Goal: Task Accomplishment & Management: Complete application form

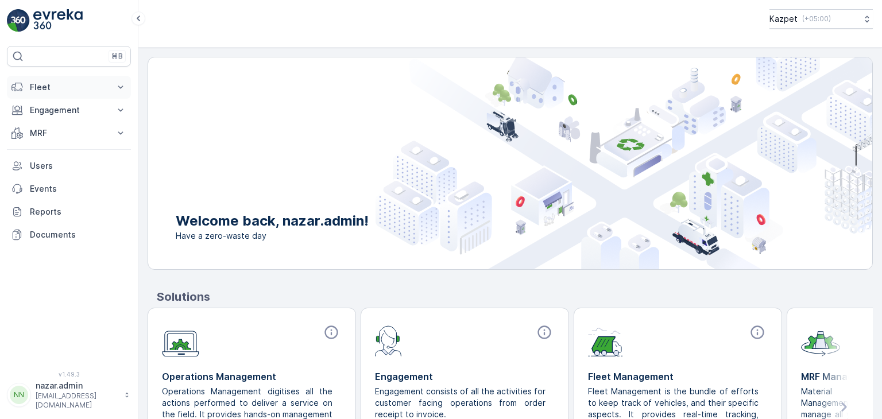
click at [70, 86] on p "Fleet" at bounding box center [69, 87] width 78 height 11
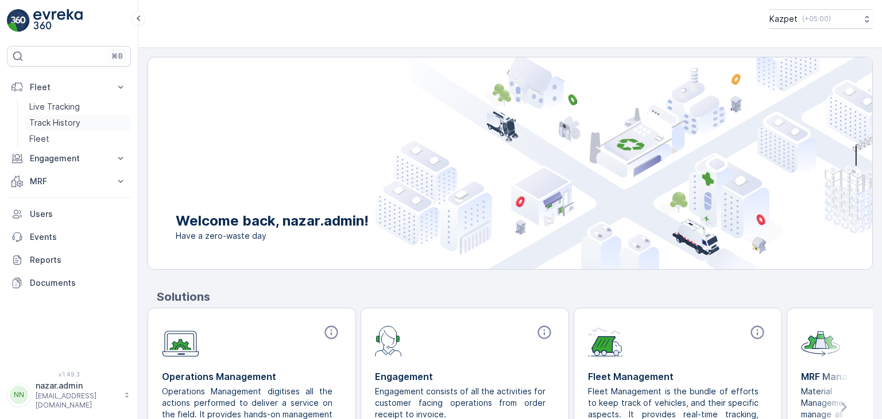
click at [60, 123] on p "Track History" at bounding box center [54, 122] width 51 height 11
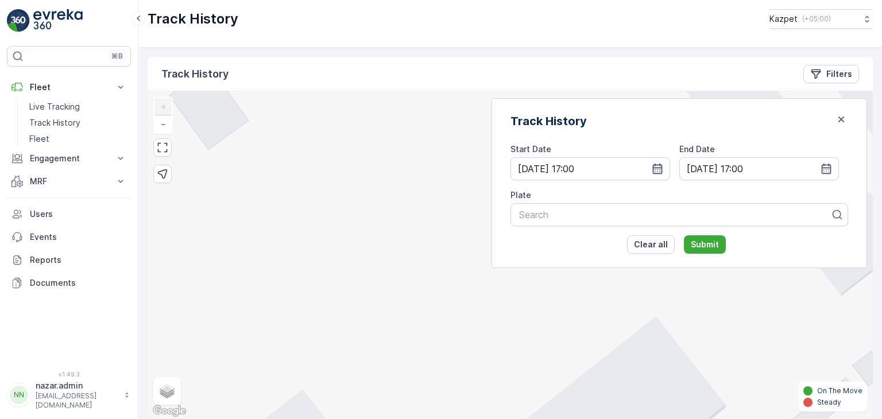
click at [663, 166] on icon "button" at bounding box center [657, 168] width 11 height 11
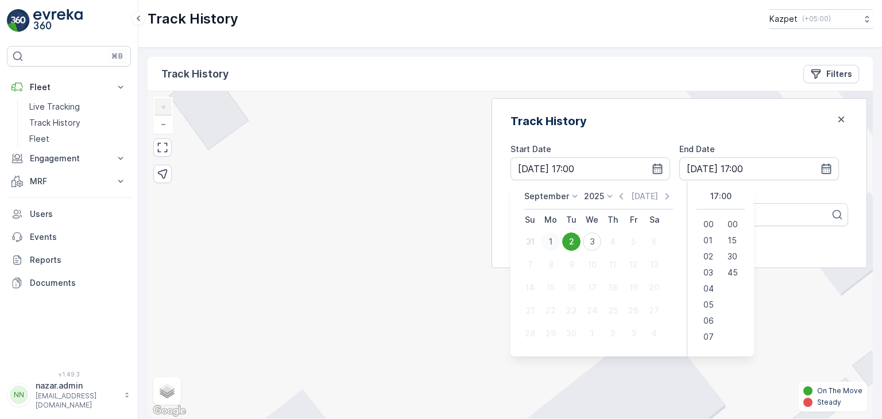
click at [560, 241] on div "1" at bounding box center [550, 241] width 18 height 18
type input "[DATE] 17:00"
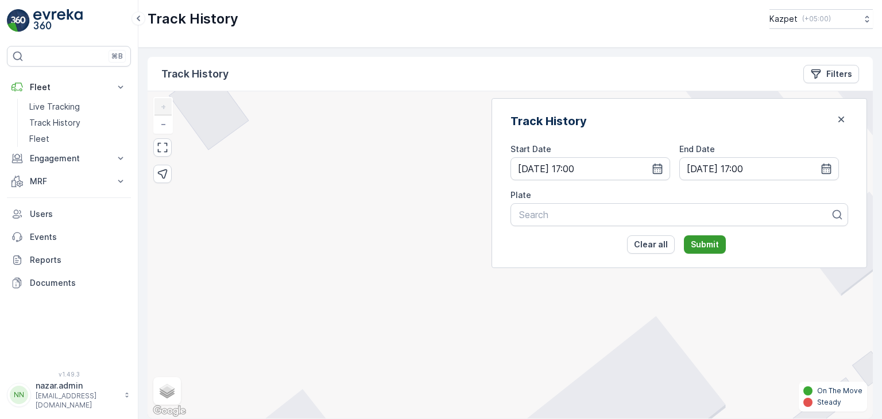
click at [719, 247] on p "Submit" at bounding box center [705, 244] width 28 height 11
click at [641, 214] on div at bounding box center [674, 215] width 313 height 10
click at [833, 215] on icon at bounding box center [836, 214] width 11 height 11
click at [726, 206] on div "Search" at bounding box center [679, 214] width 338 height 23
click at [725, 193] on div "Plate" at bounding box center [679, 194] width 338 height 11
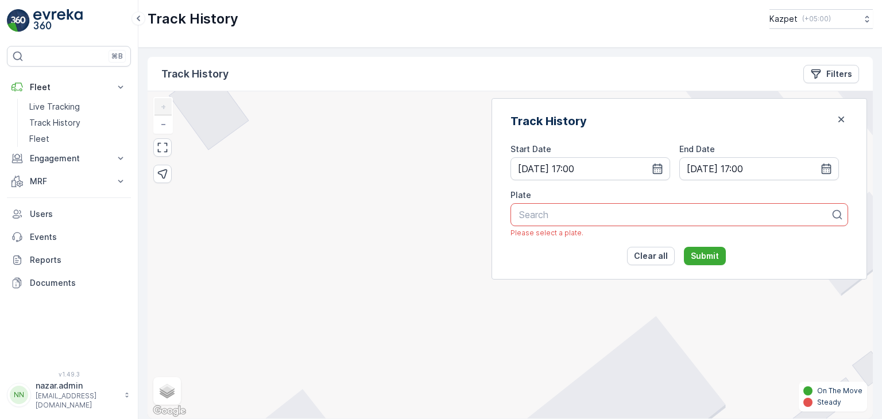
click at [766, 218] on div at bounding box center [674, 215] width 313 height 10
type input "32"
click at [676, 243] on div "328 EBG 06 (328 EBG 06)" at bounding box center [679, 243] width 324 height 10
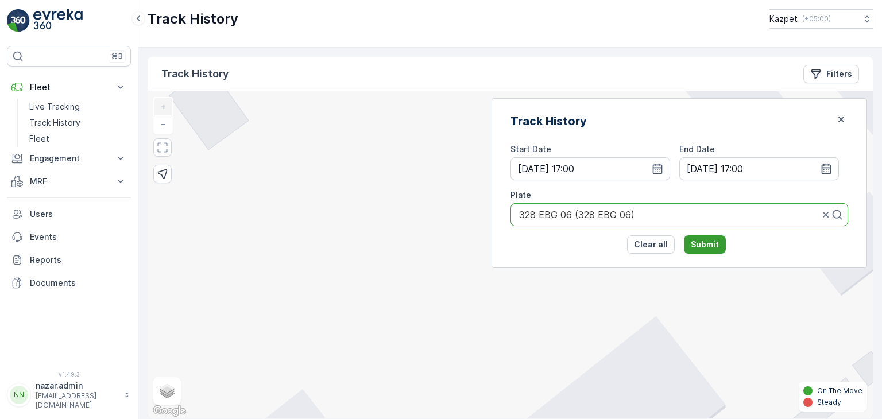
click at [714, 244] on p "Submit" at bounding box center [705, 244] width 28 height 11
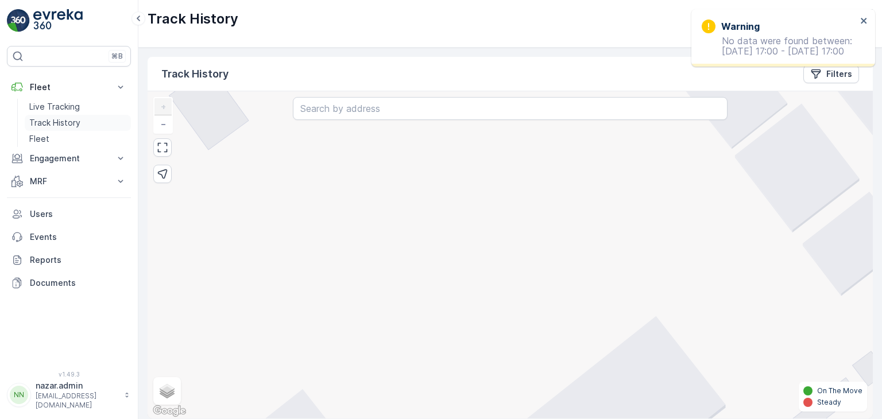
click at [70, 121] on p "Track History" at bounding box center [54, 122] width 51 height 11
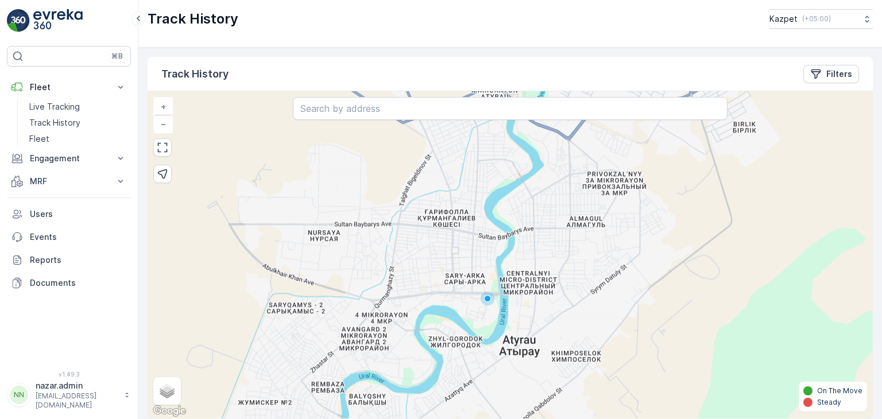
drag, startPoint x: 604, startPoint y: 209, endPoint x: 532, endPoint y: 381, distance: 186.8
click at [532, 391] on div "+ − Satellite Roadmap Terrain Hybrid Leaflet Keyboard shortcuts Map Data Map da…" at bounding box center [510, 254] width 725 height 327
click at [61, 104] on p "Live Tracking" at bounding box center [54, 106] width 51 height 11
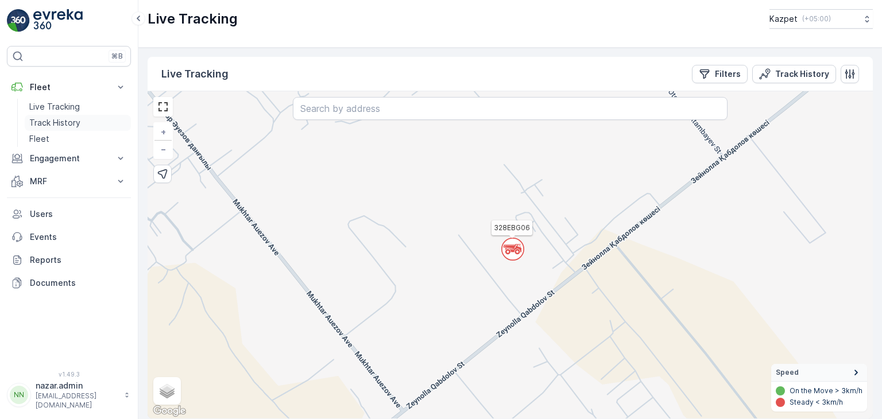
click at [63, 118] on p "Track History" at bounding box center [54, 122] width 51 height 11
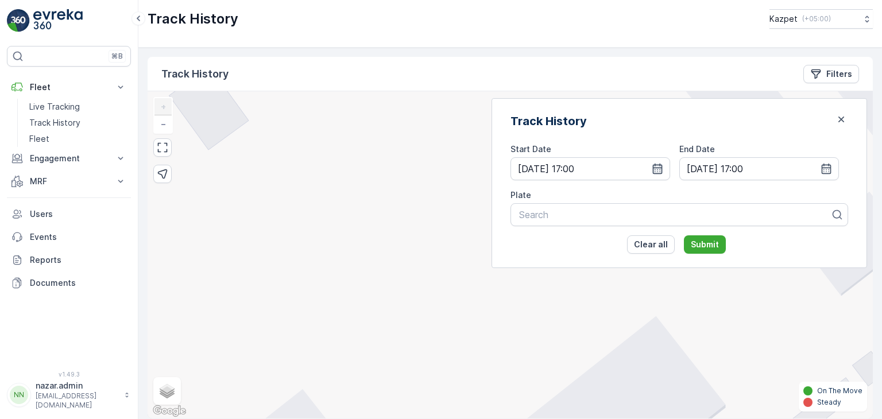
click at [663, 168] on icon "button" at bounding box center [657, 168] width 11 height 11
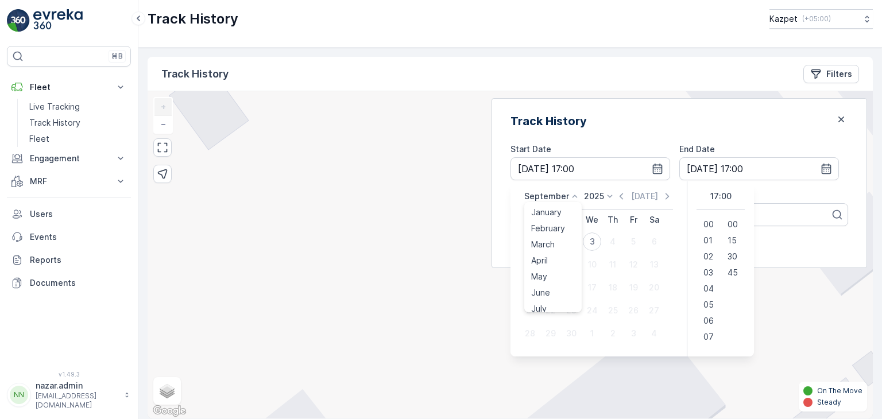
click at [580, 195] on icon at bounding box center [574, 196] width 11 height 11
click at [558, 267] on span "August" at bounding box center [544, 267] width 27 height 11
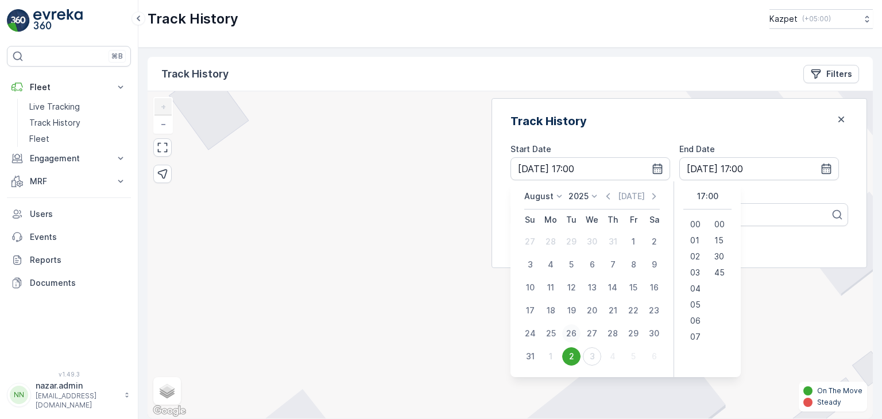
click at [580, 332] on div "26" at bounding box center [571, 333] width 18 height 18
type input "[DATE] 17:00"
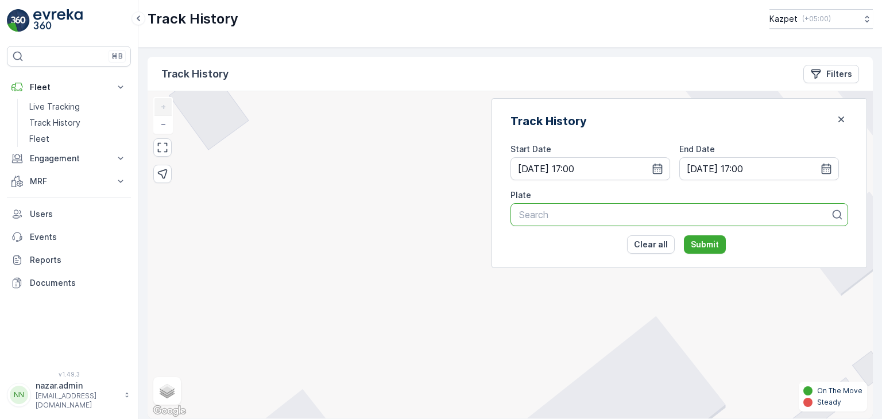
click at [631, 216] on div at bounding box center [674, 215] width 313 height 10
type input "32"
click at [613, 242] on span "328 EBG 06 (328 EBG 06)" at bounding box center [574, 243] width 115 height 10
click at [719, 244] on p "Submit" at bounding box center [705, 244] width 28 height 11
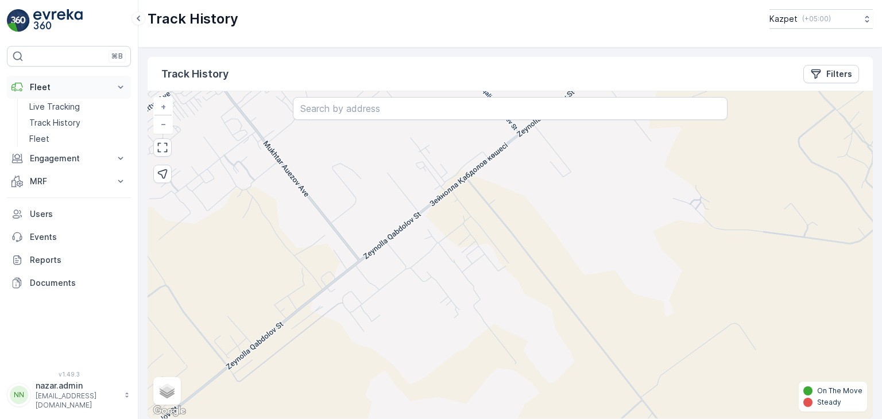
click at [55, 86] on p "Fleet" at bounding box center [69, 87] width 78 height 11
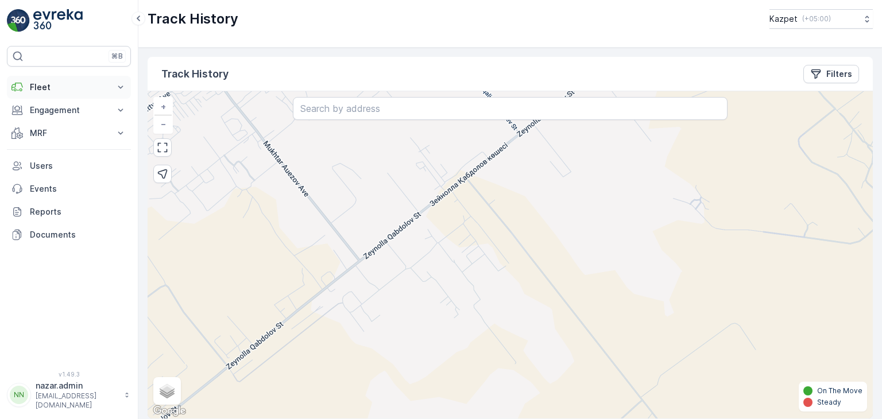
click at [55, 91] on p "Fleet" at bounding box center [69, 87] width 78 height 11
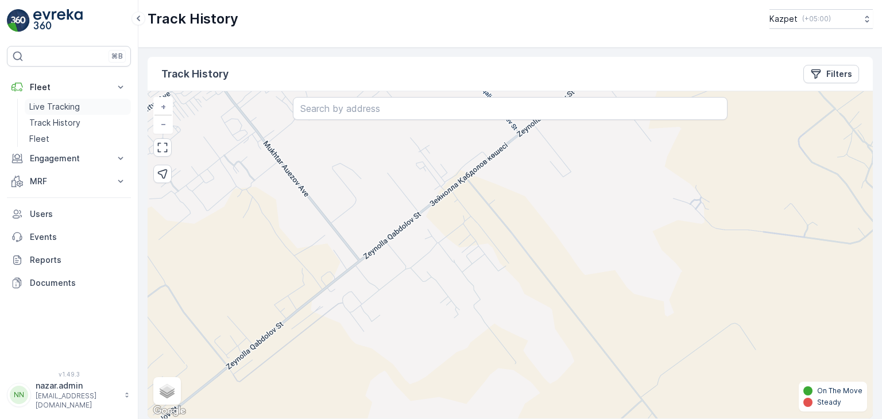
click at [53, 108] on p "Live Tracking" at bounding box center [54, 106] width 51 height 11
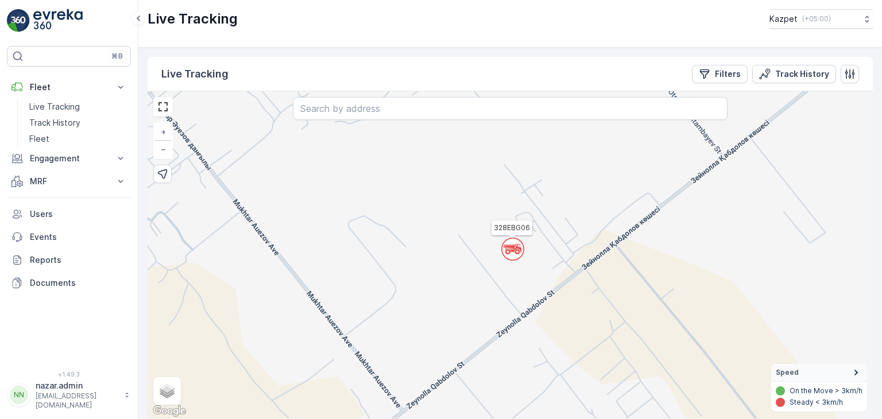
click at [518, 245] on circle at bounding box center [513, 249] width 22 height 22
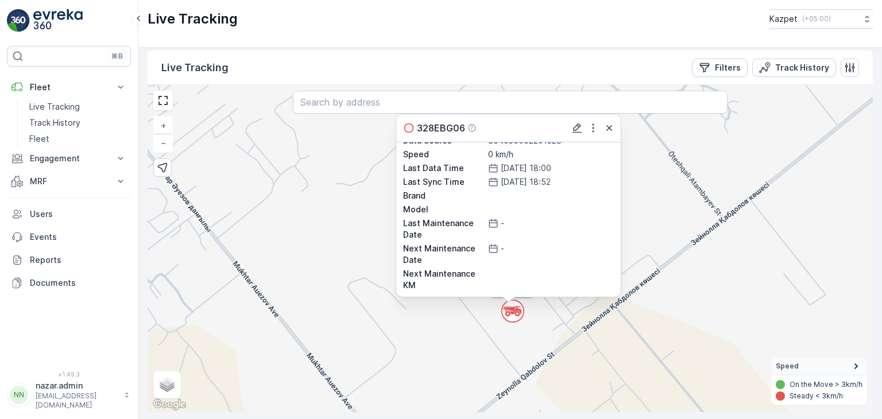
scroll to position [8, 0]
click at [726, 272] on div "` 328EBG06 328EBG06 Plate 328 EBG 06 Fleet ID 328 EBG 06 Fleet Type Truck Statu…" at bounding box center [510, 246] width 725 height 327
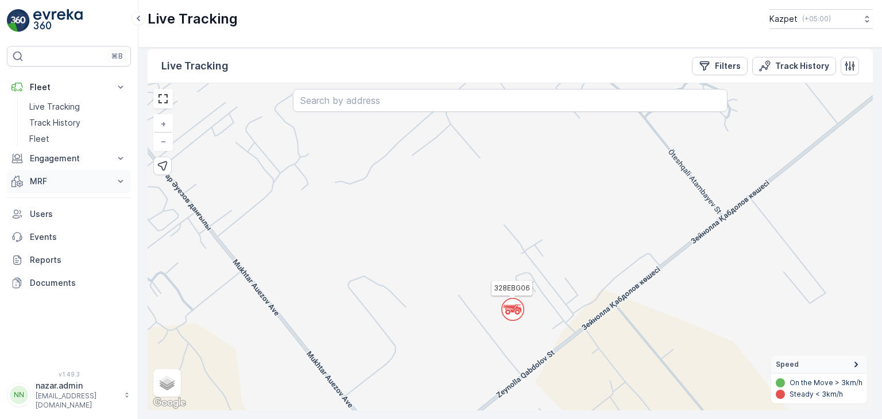
click at [44, 182] on p "MRF" at bounding box center [69, 181] width 78 height 11
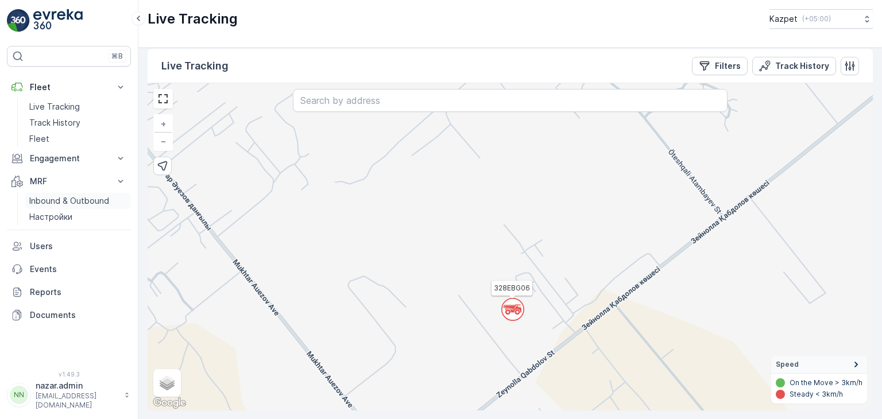
click at [49, 200] on p "Inbound & Outbound" at bounding box center [69, 200] width 80 height 11
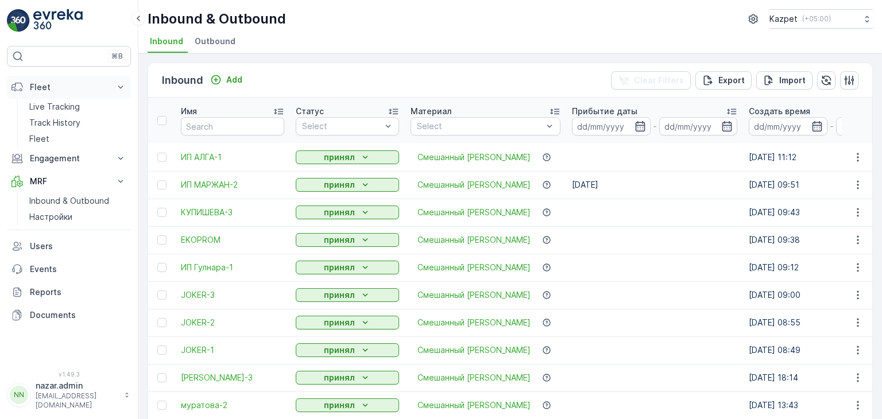
click at [45, 88] on p "Fleet" at bounding box center [69, 87] width 78 height 11
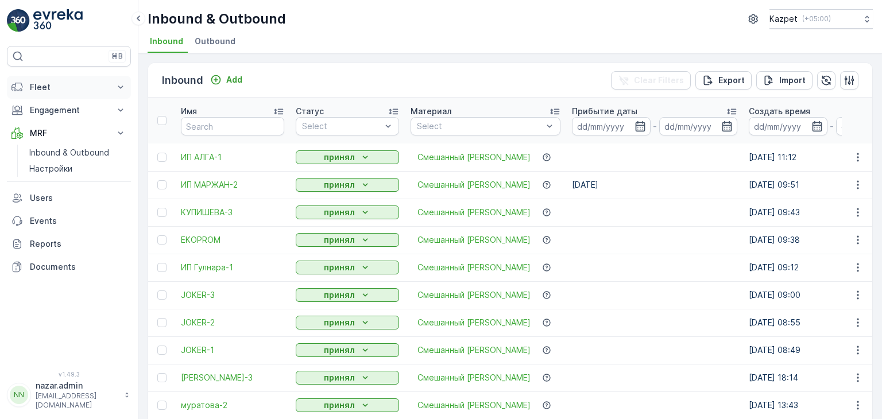
click at [45, 88] on p "Fleet" at bounding box center [69, 87] width 78 height 11
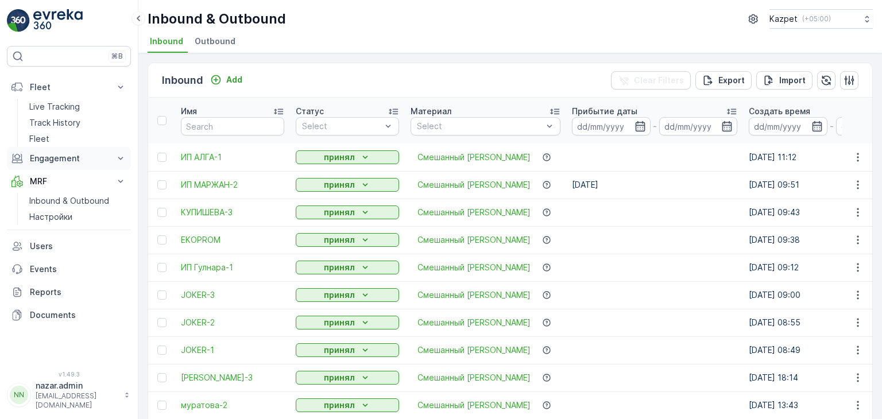
click at [53, 157] on p "Engagement" at bounding box center [69, 158] width 78 height 11
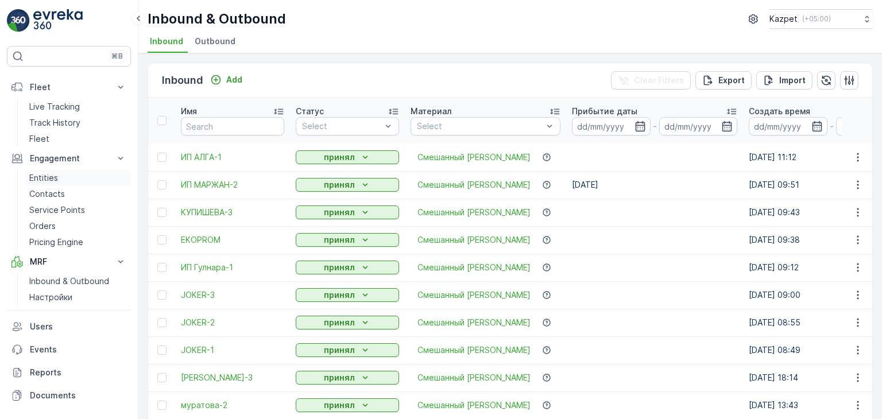
click at [57, 175] on link "Entities" at bounding box center [78, 178] width 106 height 16
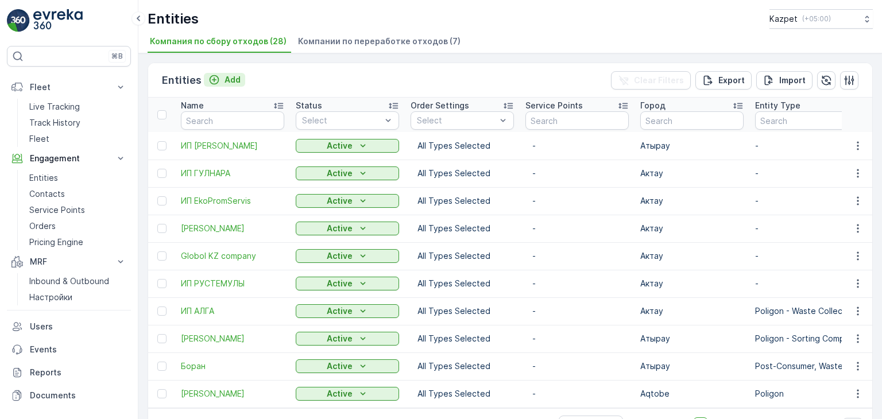
click at [211, 79] on icon "Add" at bounding box center [215, 80] width 10 height 10
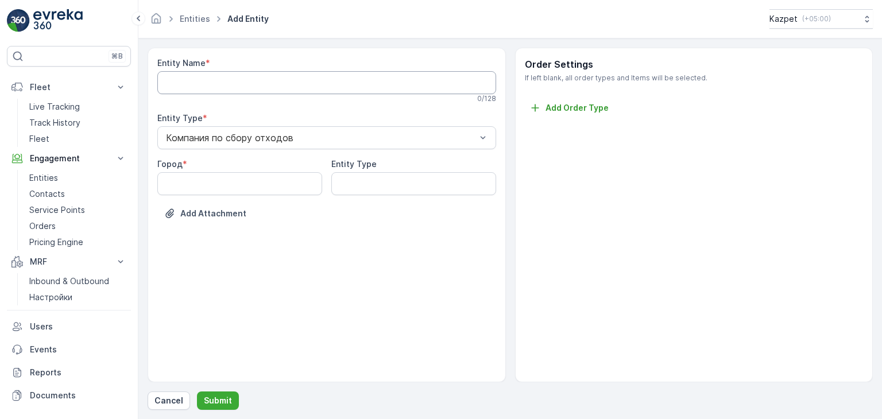
click at [255, 83] on Name "Entity Name" at bounding box center [326, 82] width 339 height 23
type Name "EcoWasteAqtau"
click at [238, 175] on input "Город" at bounding box center [239, 186] width 165 height 23
type input "Актау"
click at [215, 397] on p "Submit" at bounding box center [218, 400] width 28 height 11
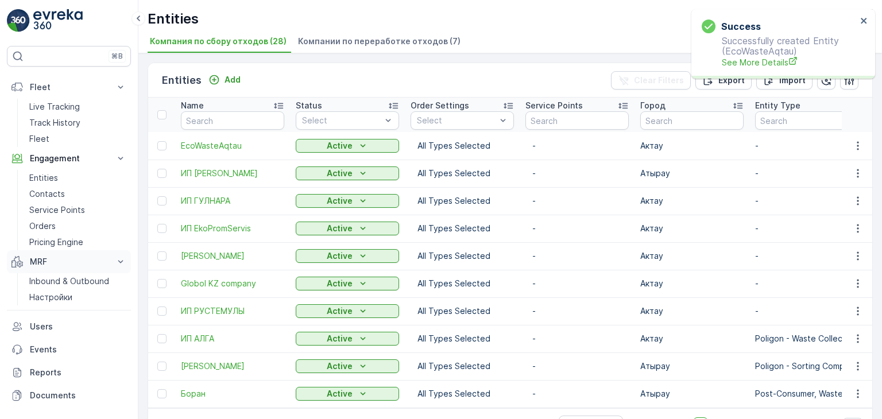
drag, startPoint x: 56, startPoint y: 282, endPoint x: 122, endPoint y: 266, distance: 67.9
click at [56, 282] on p "Inbound & Outbound" at bounding box center [69, 281] width 80 height 11
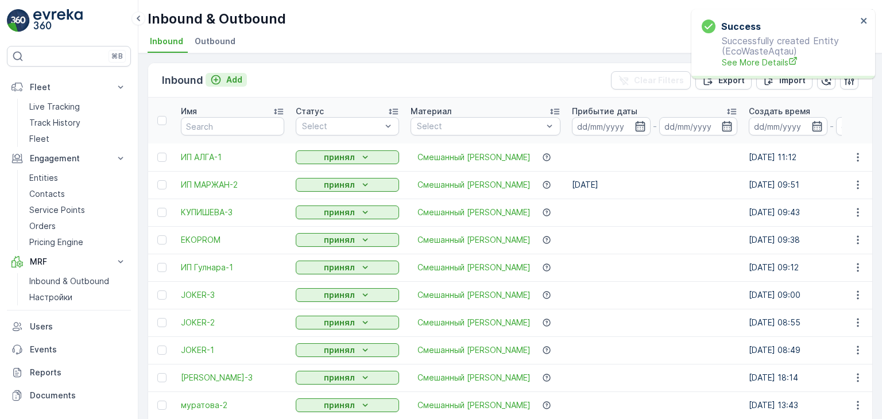
click at [216, 78] on icon "Add" at bounding box center [215, 79] width 11 height 11
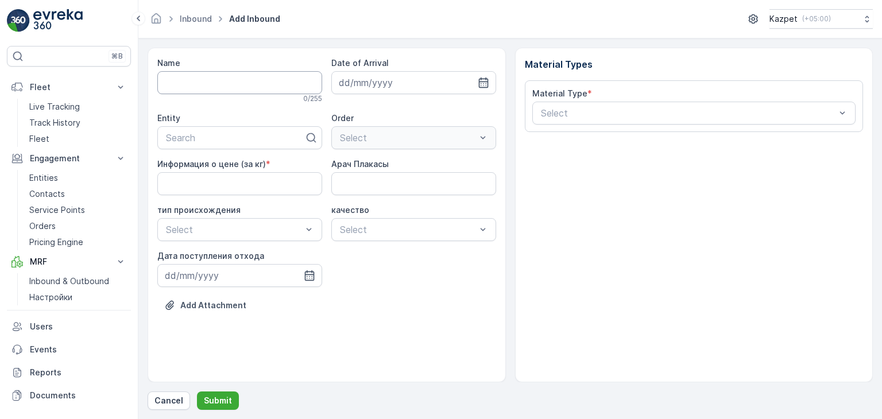
click at [238, 83] on input "Name" at bounding box center [239, 82] width 165 height 23
type input "e"
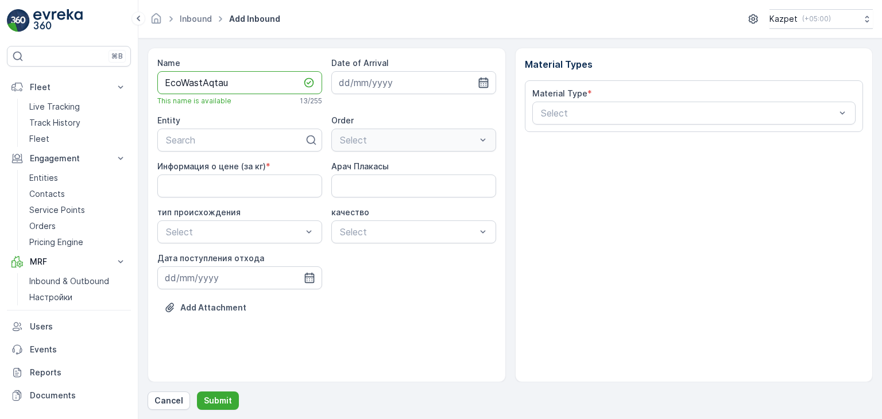
type input "EcoWastAqtau"
click at [483, 83] on icon "button" at bounding box center [483, 82] width 10 height 10
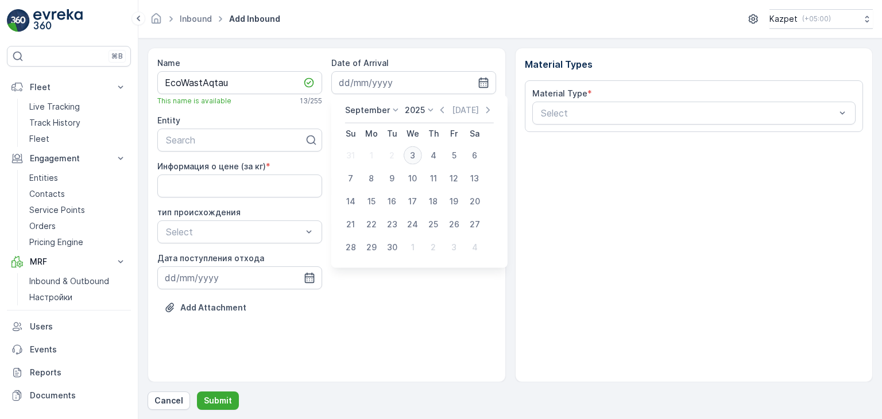
click at [410, 155] on div "3" at bounding box center [413, 155] width 18 height 18
type input "[DATE]"
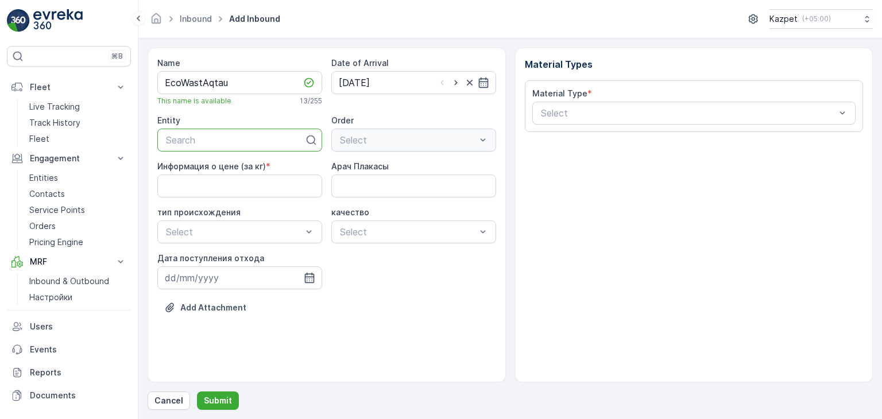
click at [216, 142] on div at bounding box center [235, 140] width 141 height 10
type input "W"
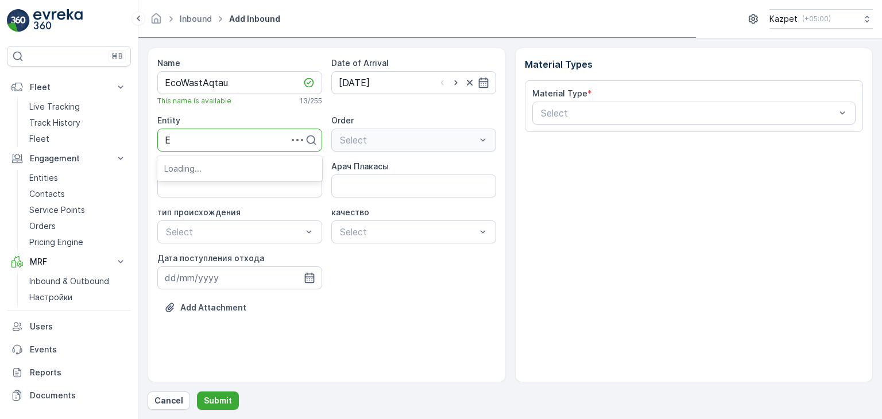
type input "Ec"
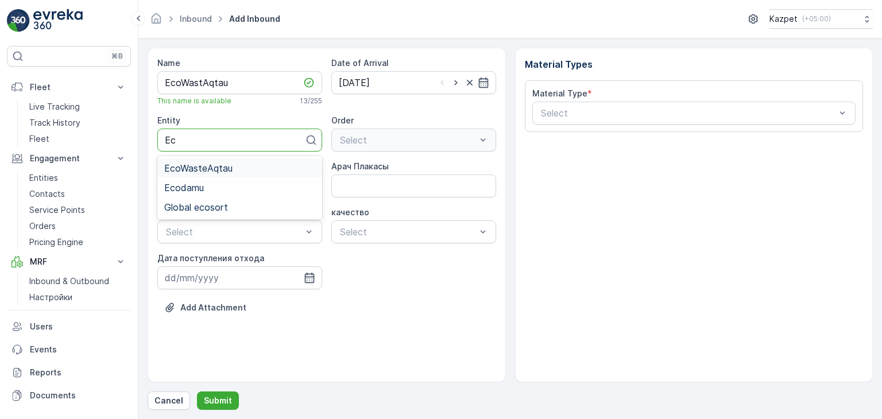
click at [217, 168] on span "EcoWasteAqtau" at bounding box center [198, 168] width 68 height 10
click at [257, 191] on кг\) "Информация о цене (за кг)" at bounding box center [239, 186] width 165 height 23
type кг\) "195"
click at [358, 190] on Плакасы "Арач Плакасы" at bounding box center [413, 186] width 165 height 23
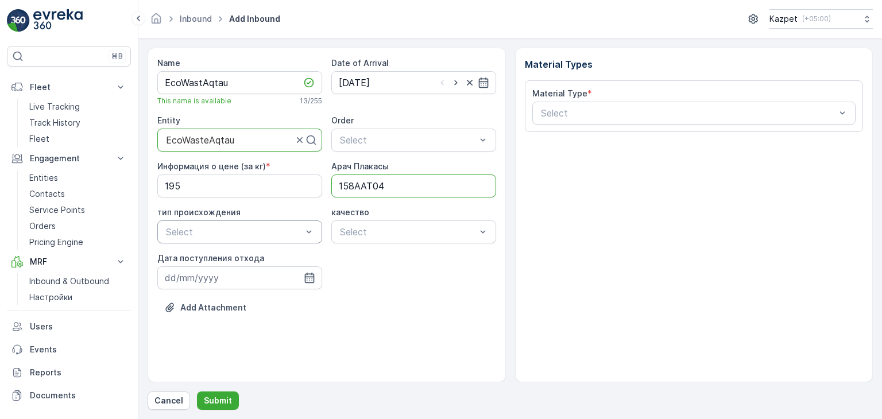
type Плакасы "158AAT04"
click at [217, 255] on div "Свалка" at bounding box center [239, 259] width 151 height 10
click at [371, 255] on div "чистый" at bounding box center [413, 259] width 151 height 10
click at [307, 279] on icon "button" at bounding box center [309, 277] width 11 height 11
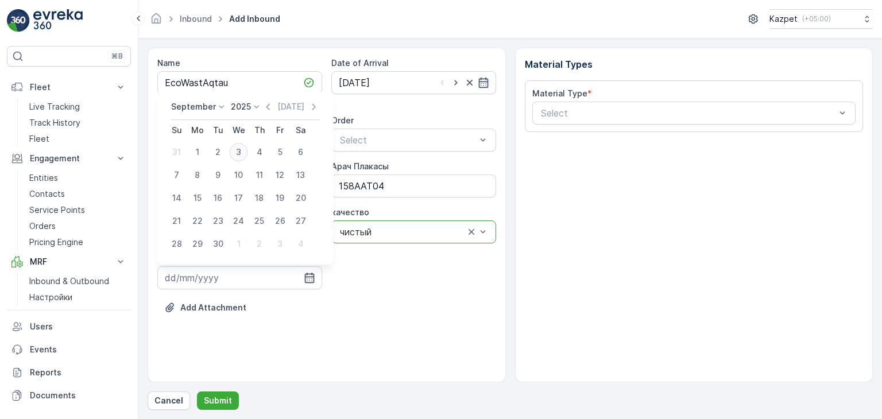
click at [238, 159] on div "3" at bounding box center [239, 152] width 18 height 18
type input "[DATE]"
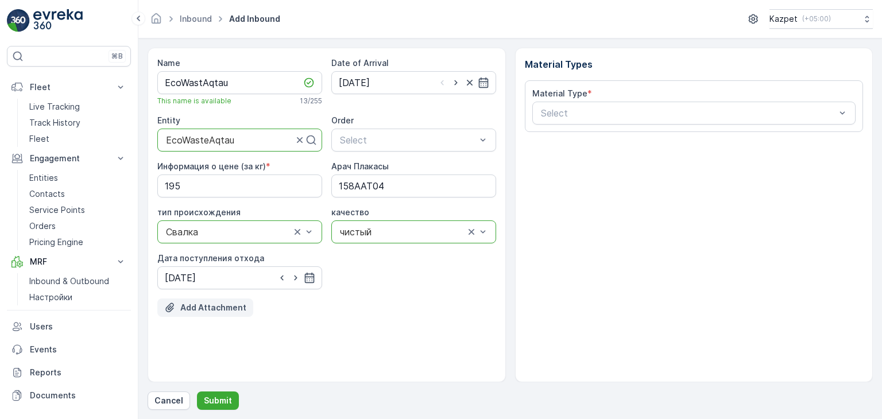
click at [202, 307] on p "Add Attachment" at bounding box center [213, 307] width 66 height 11
click at [205, 308] on p "Add Attachment" at bounding box center [213, 307] width 66 height 11
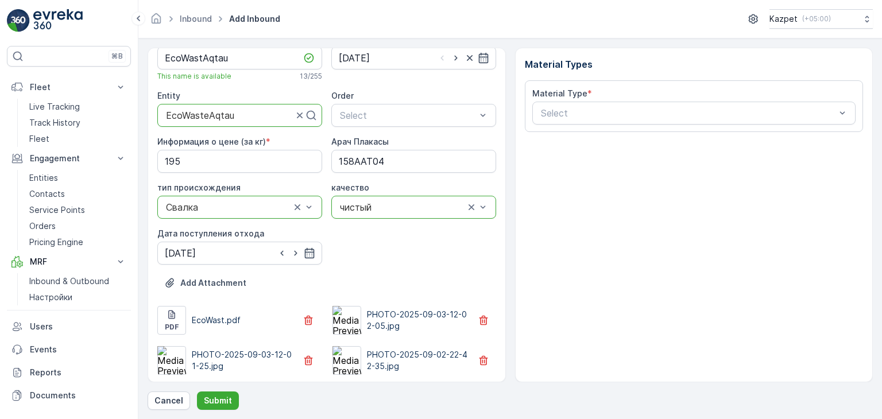
scroll to position [26, 0]
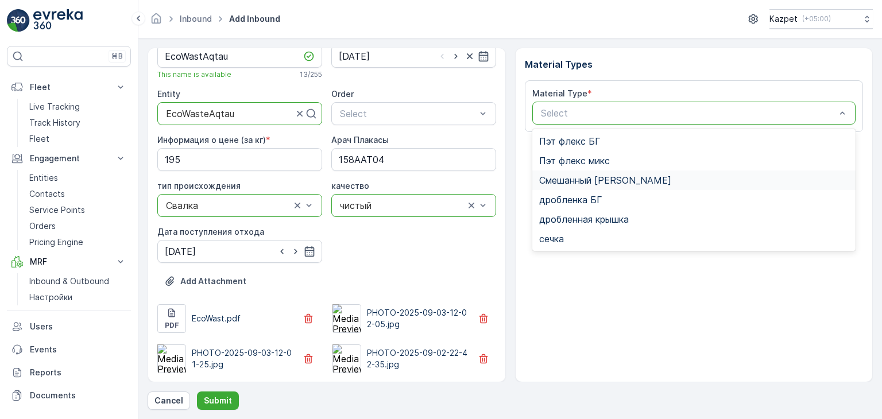
click at [579, 177] on span "Смешанный [PERSON_NAME]" at bounding box center [605, 180] width 132 height 10
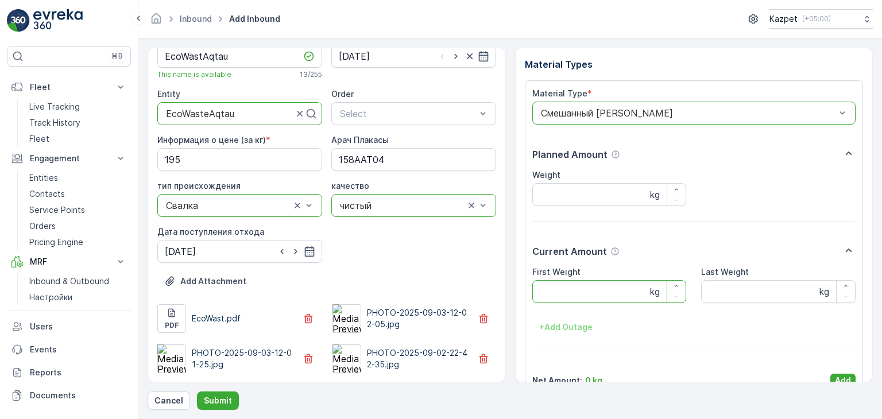
click at [565, 300] on Weight "First Weight" at bounding box center [609, 291] width 154 height 23
type Weight "28910"
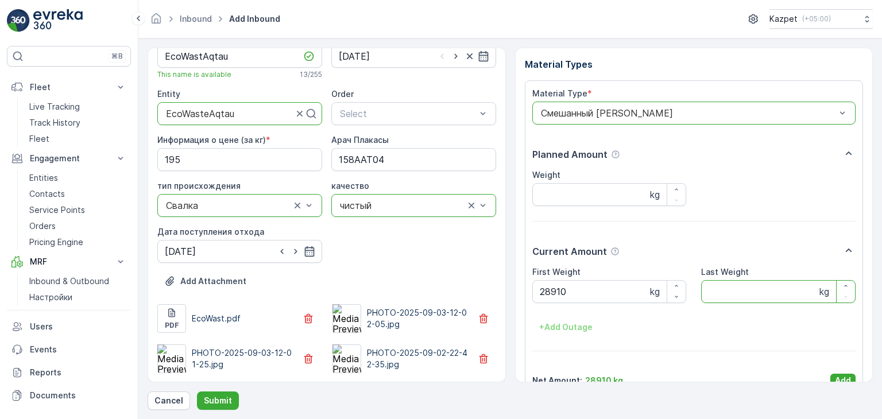
click at [715, 292] on Weight "Last Weight" at bounding box center [778, 291] width 154 height 23
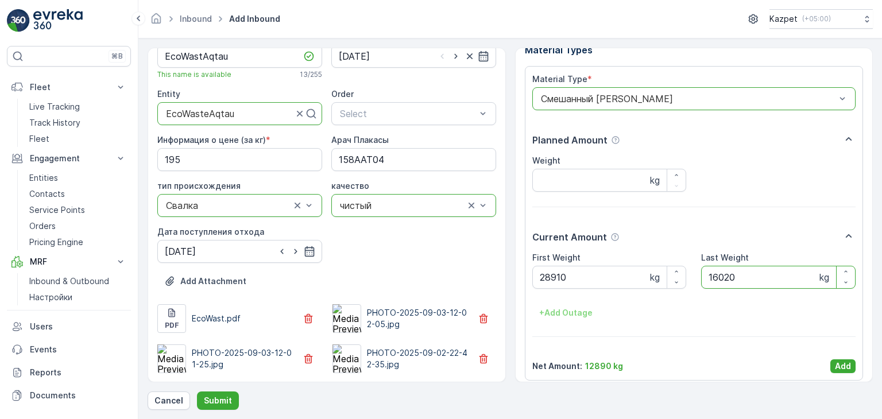
scroll to position [22, 0]
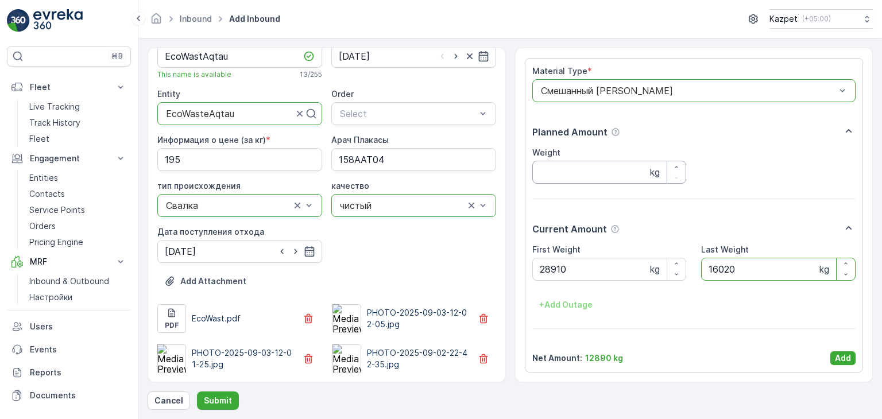
type Weight "16020"
click at [549, 173] on input "Weight" at bounding box center [609, 172] width 154 height 23
type input "12890"
click at [838, 357] on p "Add" at bounding box center [843, 357] width 16 height 11
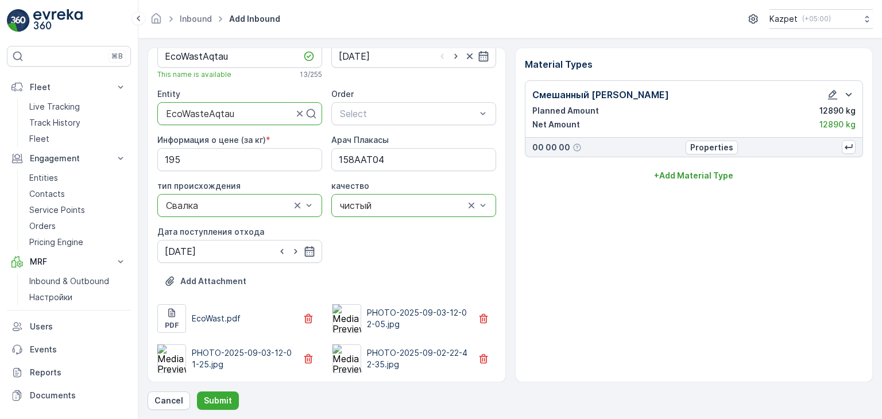
scroll to position [0, 0]
click at [223, 396] on p "Submit" at bounding box center [218, 400] width 28 height 11
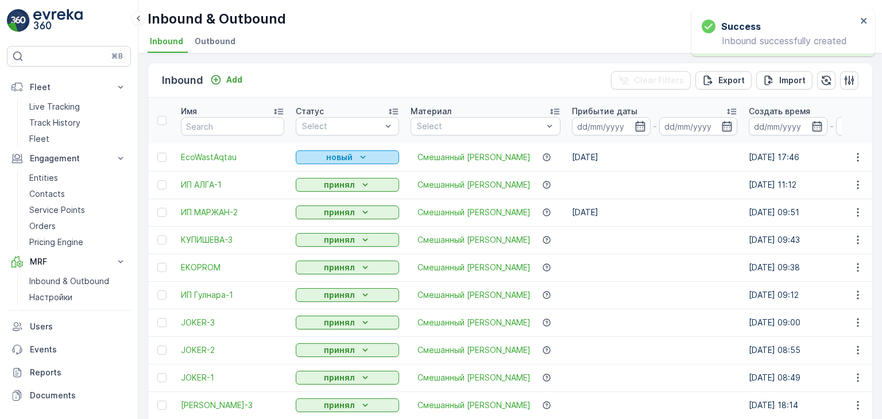
click at [347, 160] on p "новый" at bounding box center [339, 157] width 26 height 11
click at [319, 188] on span "принял" at bounding box center [317, 189] width 28 height 11
click at [201, 185] on span "ИП АЛГА-1" at bounding box center [232, 184] width 103 height 11
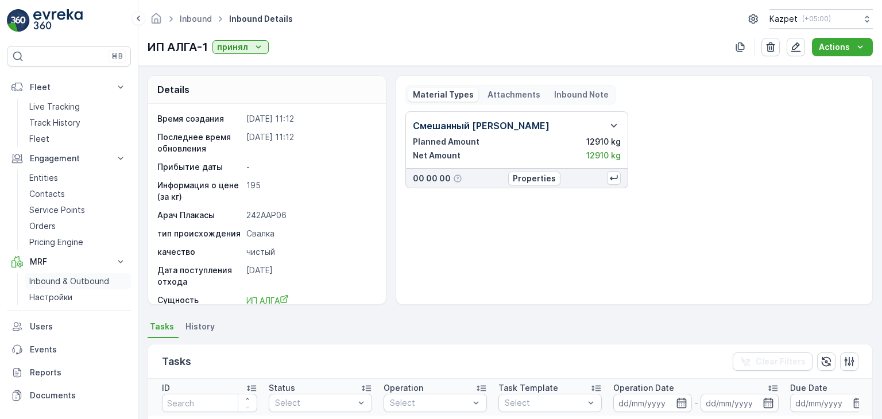
click at [44, 283] on p "Inbound & Outbound" at bounding box center [69, 281] width 80 height 11
